Goal: Use online tool/utility

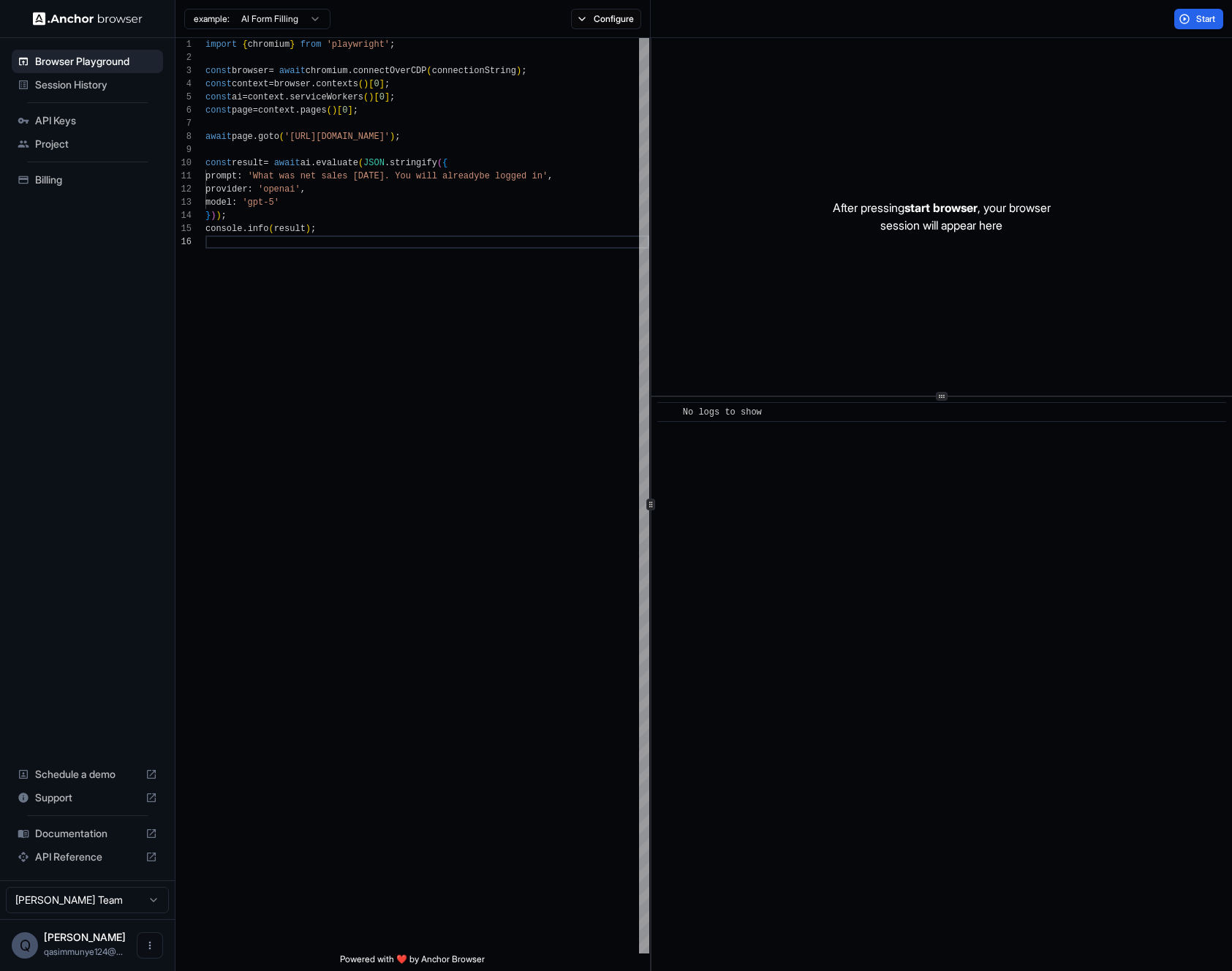
scroll to position [66, 0]
click at [332, 177] on div "console . info ( result ) ; import { chromium } from 'playwright' ; const brows…" at bounding box center [427, 594] width 444 height 1112
click at [320, 192] on div "console . info ( result ) ; import { chromium } from 'playwright' ; const brows…" at bounding box center [427, 594] width 444 height 1112
click at [293, 205] on div "console . info ( result ) ; import { chromium } from 'playwright' ; const brows…" at bounding box center [427, 594] width 444 height 1112
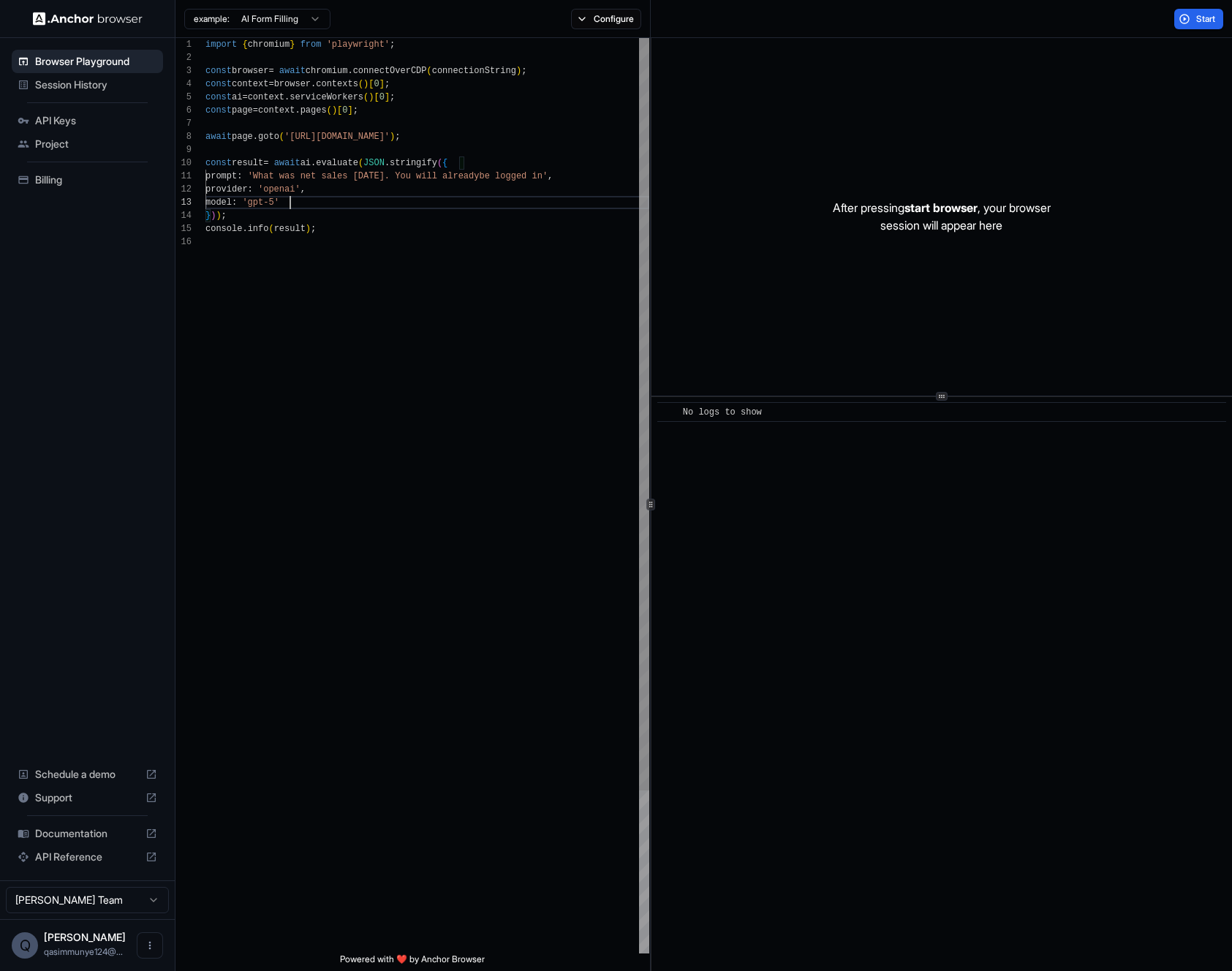
scroll to position [27, 0]
click at [454, 174] on div "console . info ( result ) ; import { chromium } from 'playwright' ; const brows…" at bounding box center [427, 594] width 444 height 1112
click at [596, 187] on div "console . info ( result ) ; import { chromium } from 'playwright' ; const brows…" at bounding box center [427, 594] width 444 height 1112
click at [577, 178] on div "console . info ( result ) ; import { chromium } from 'playwright' ; const brows…" at bounding box center [427, 594] width 444 height 1112
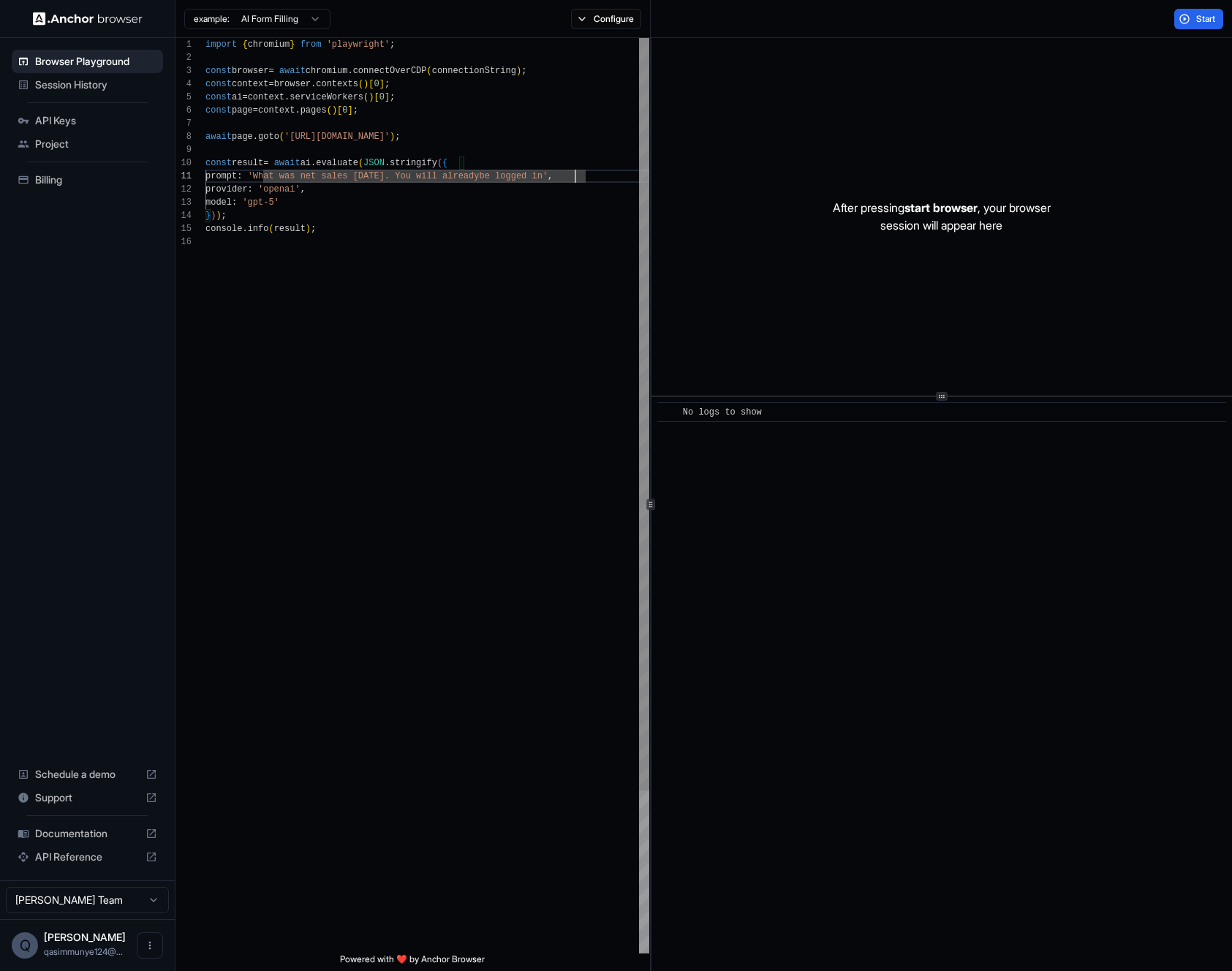
click at [582, 179] on div "console . info ( result ) ; import { chromium } from 'playwright' ; const brows…" at bounding box center [427, 594] width 444 height 1112
click at [1199, 21] on span "Start" at bounding box center [1206, 19] width 20 height 12
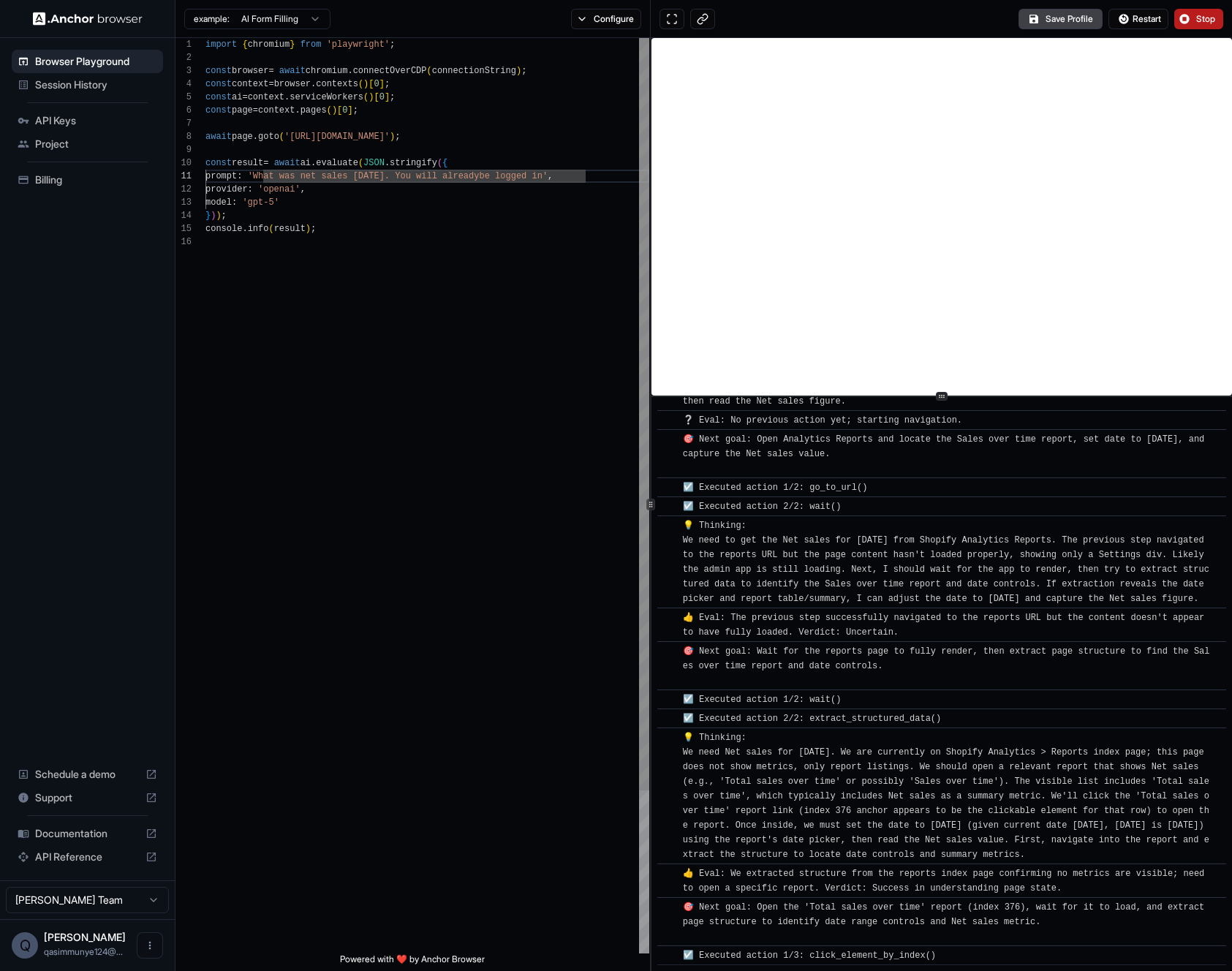
scroll to position [185, 0]
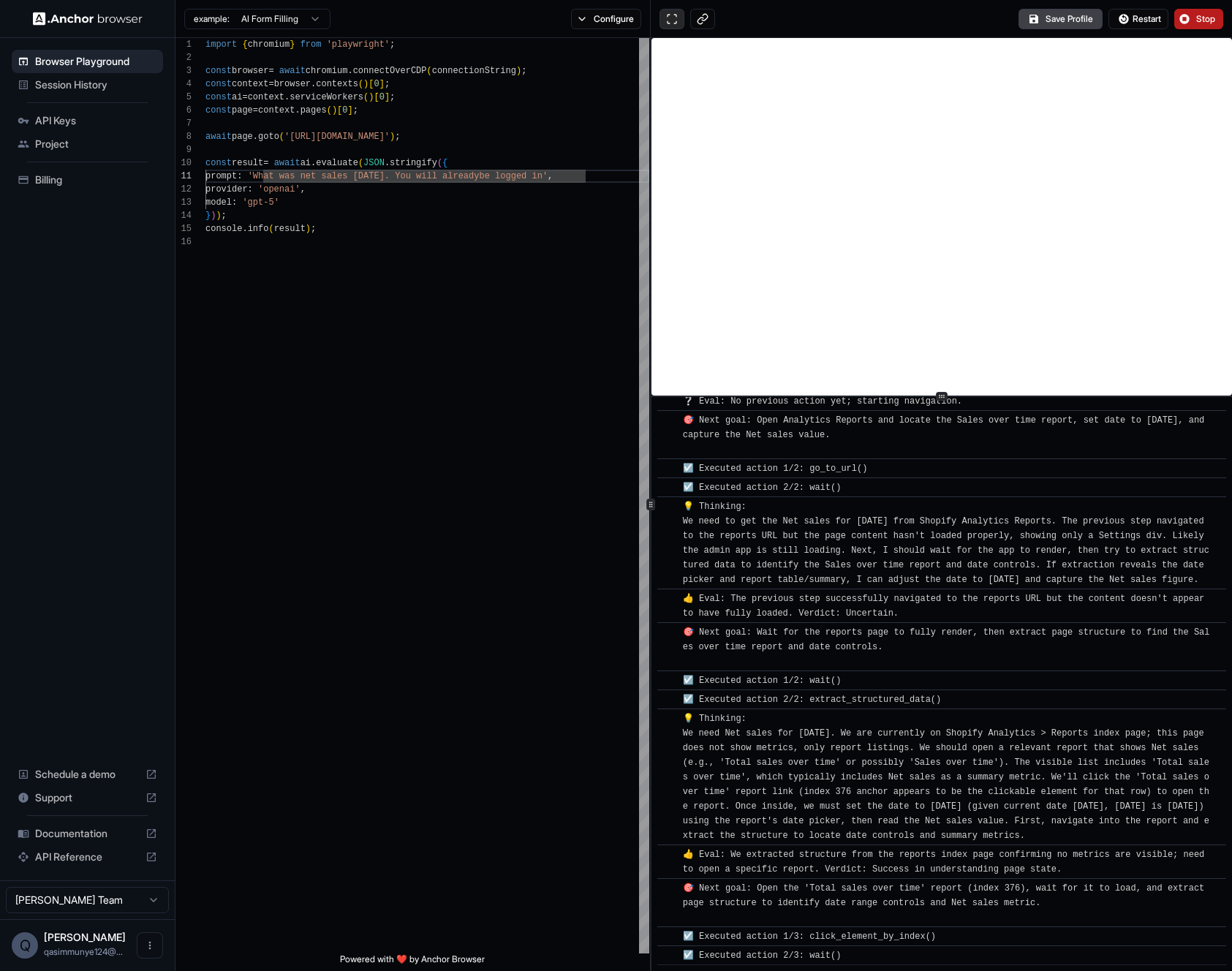
click at [680, 24] on button at bounding box center [672, 19] width 25 height 20
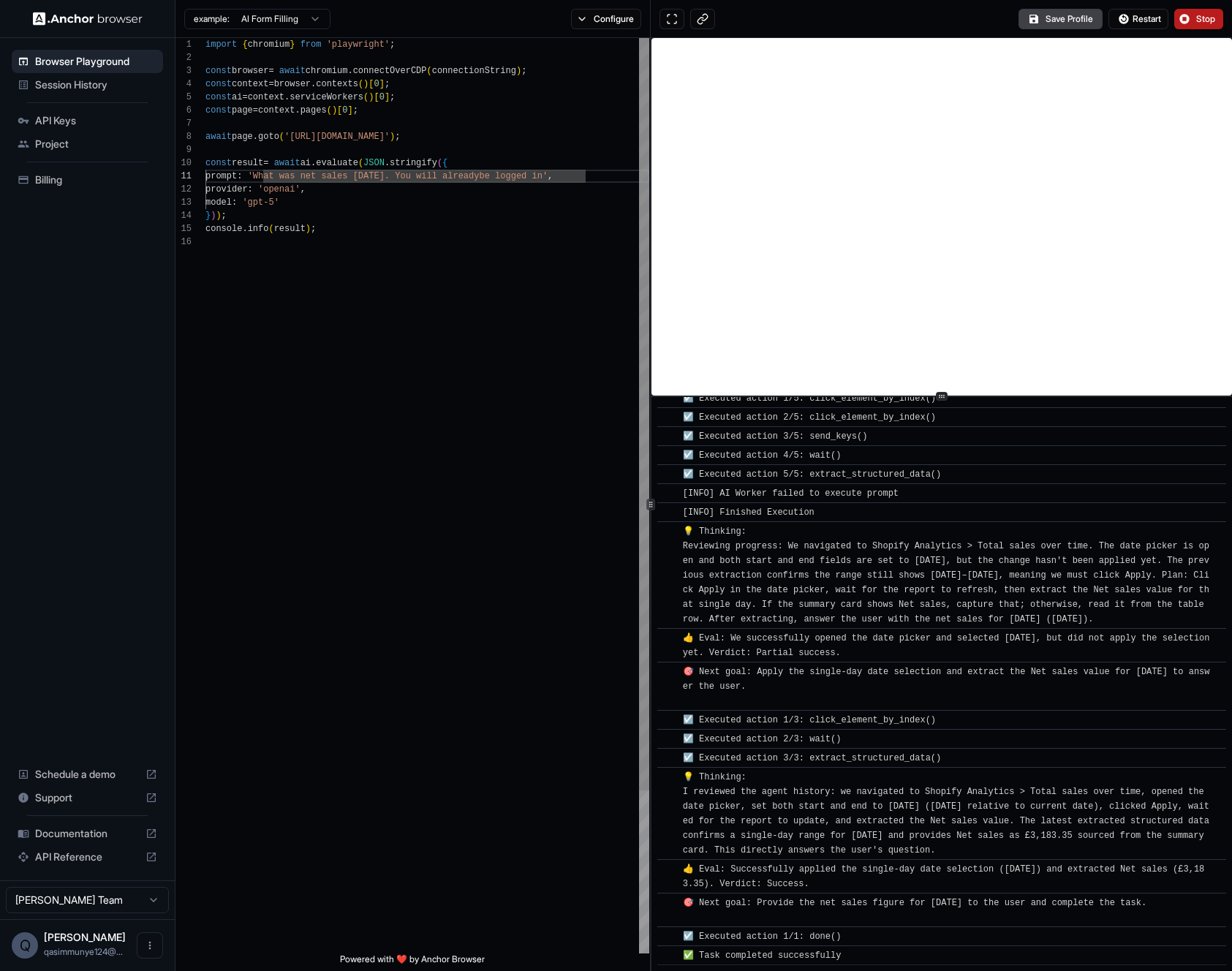
scroll to position [66, 0]
click at [474, 307] on div "console . info ( result ) ; import { chromium } from 'playwright' ; const brows…" at bounding box center [427, 594] width 444 height 1112
click at [667, 13] on button at bounding box center [672, 19] width 25 height 20
